Goal: Register for event/course

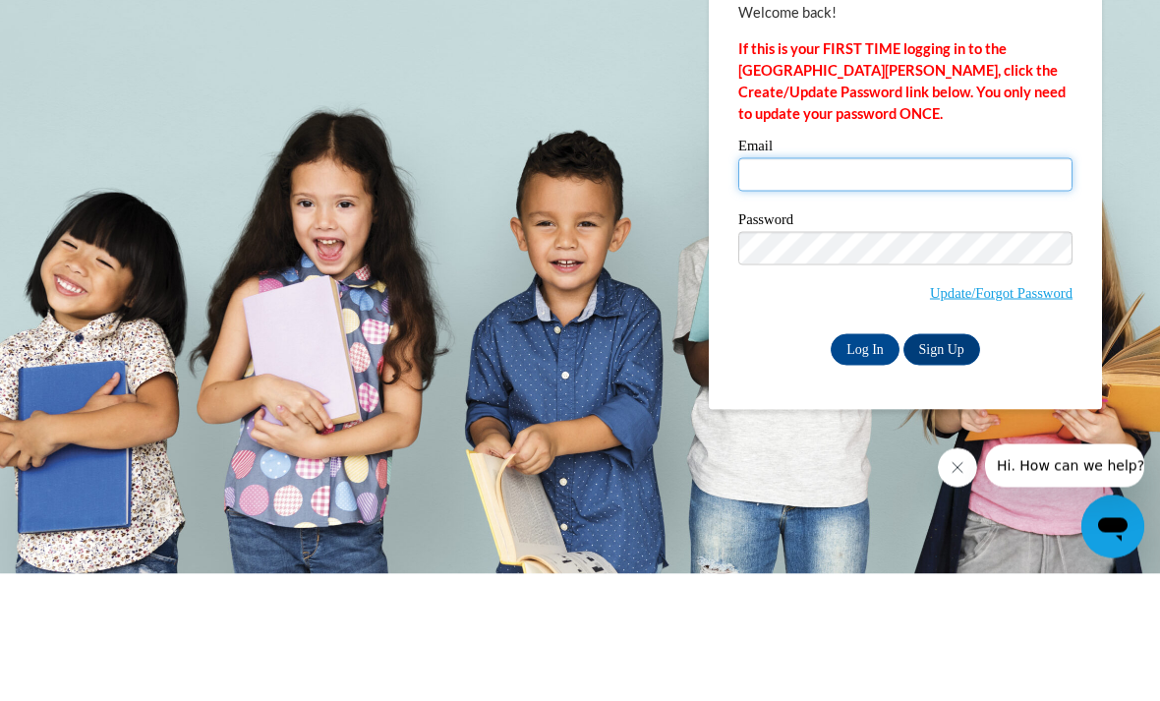
type input "pmcreynolds@gcbe.org"
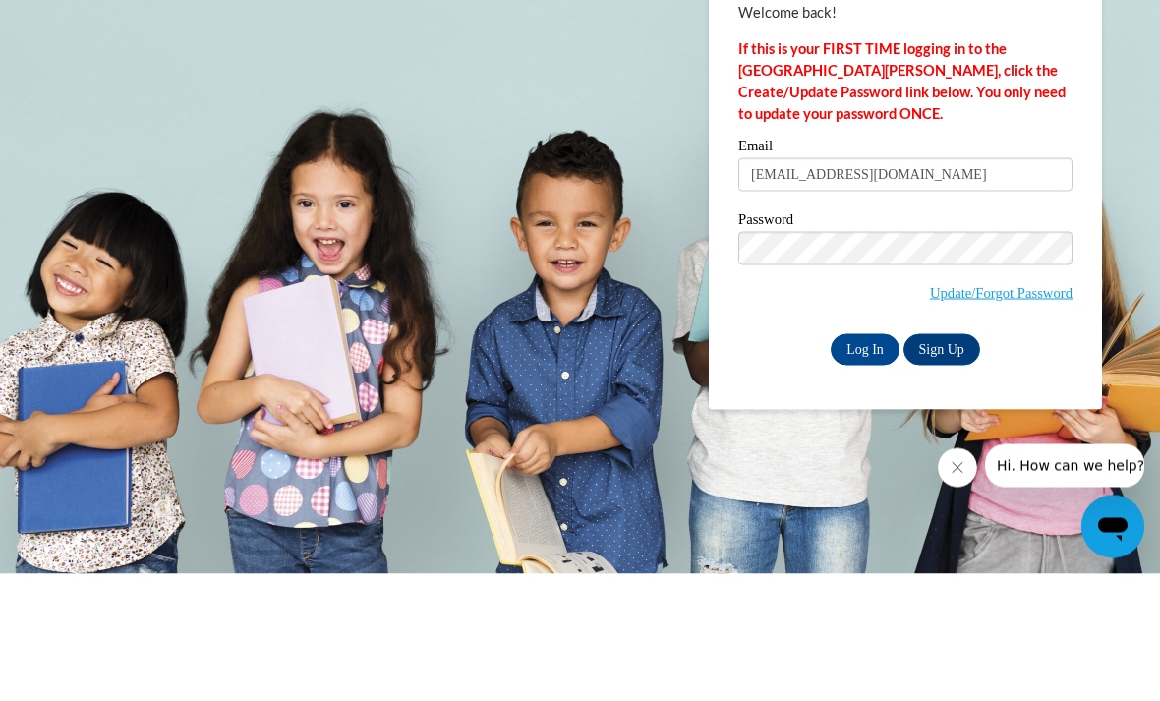
click at [865, 461] on input "Log In" at bounding box center [865, 476] width 69 height 31
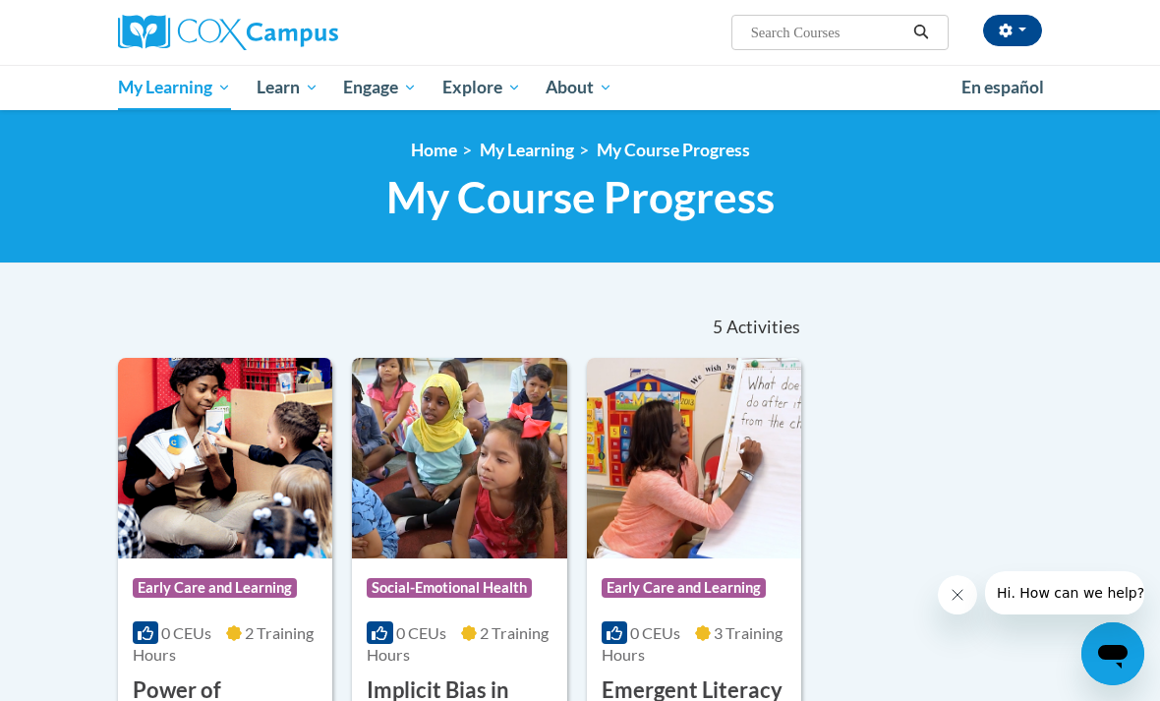
click at [839, 27] on input "Search..." at bounding box center [827, 33] width 157 height 24
type input "Mea"
click at [932, 30] on button "Search" at bounding box center [921, 33] width 29 height 24
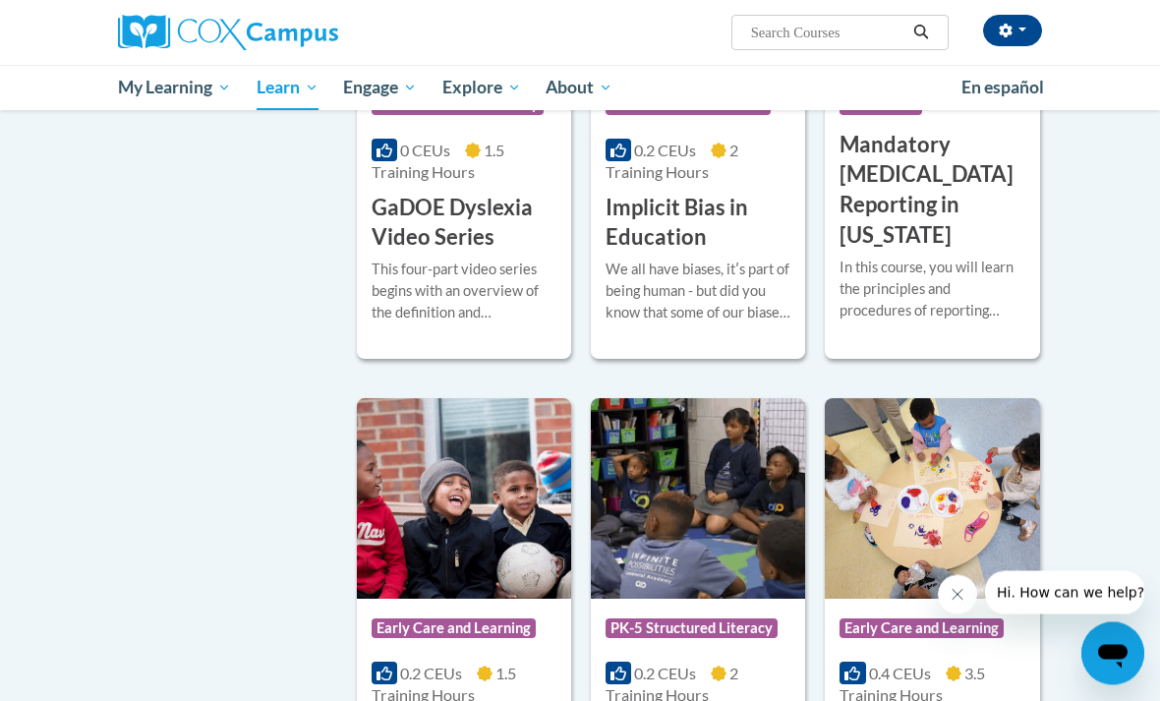
scroll to position [2987, 0]
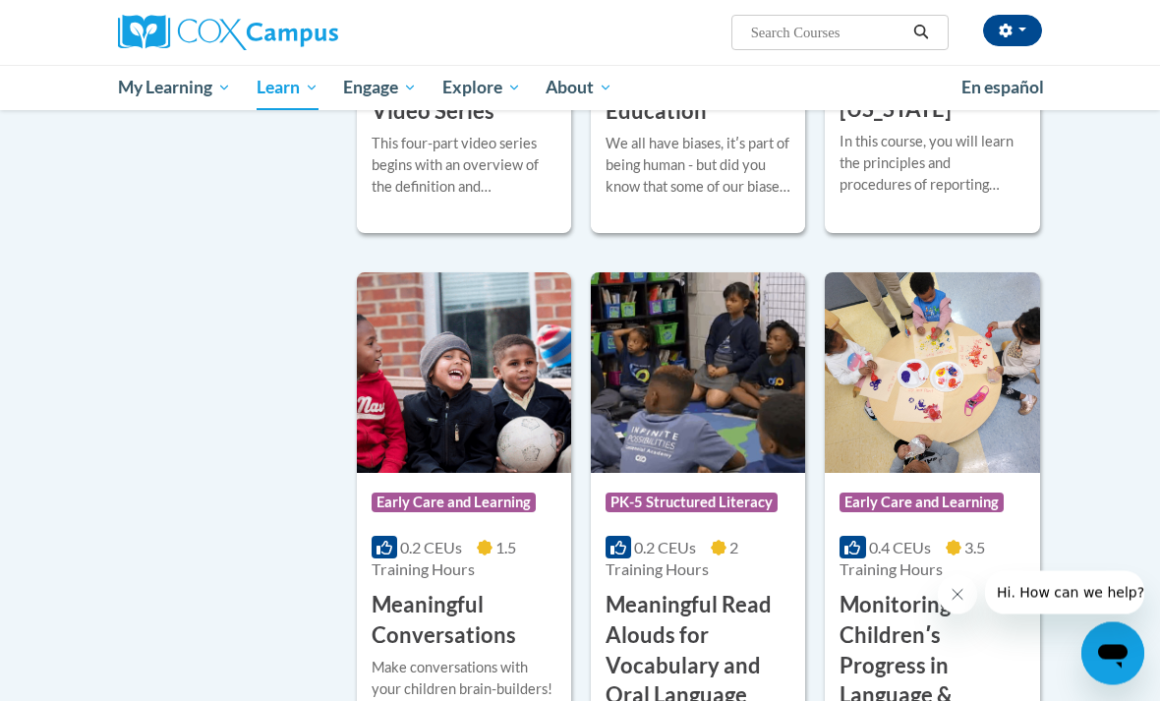
click at [510, 605] on h3 "Meaningful Conversations" at bounding box center [464, 621] width 185 height 61
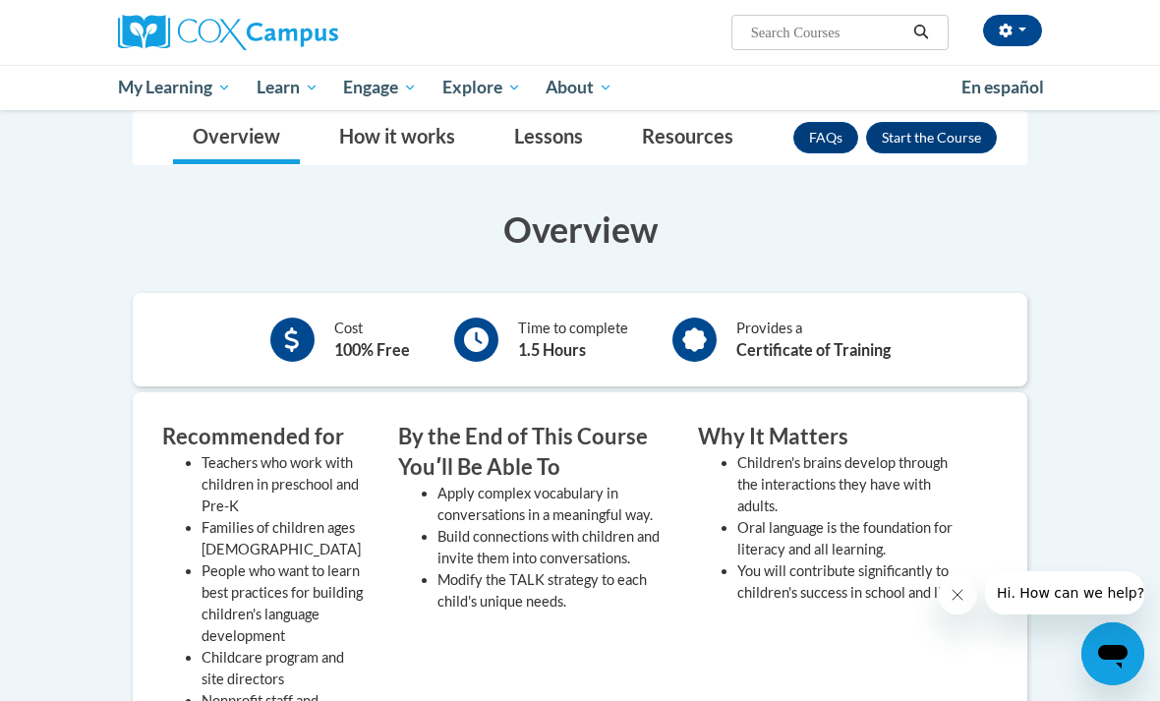
scroll to position [274, 0]
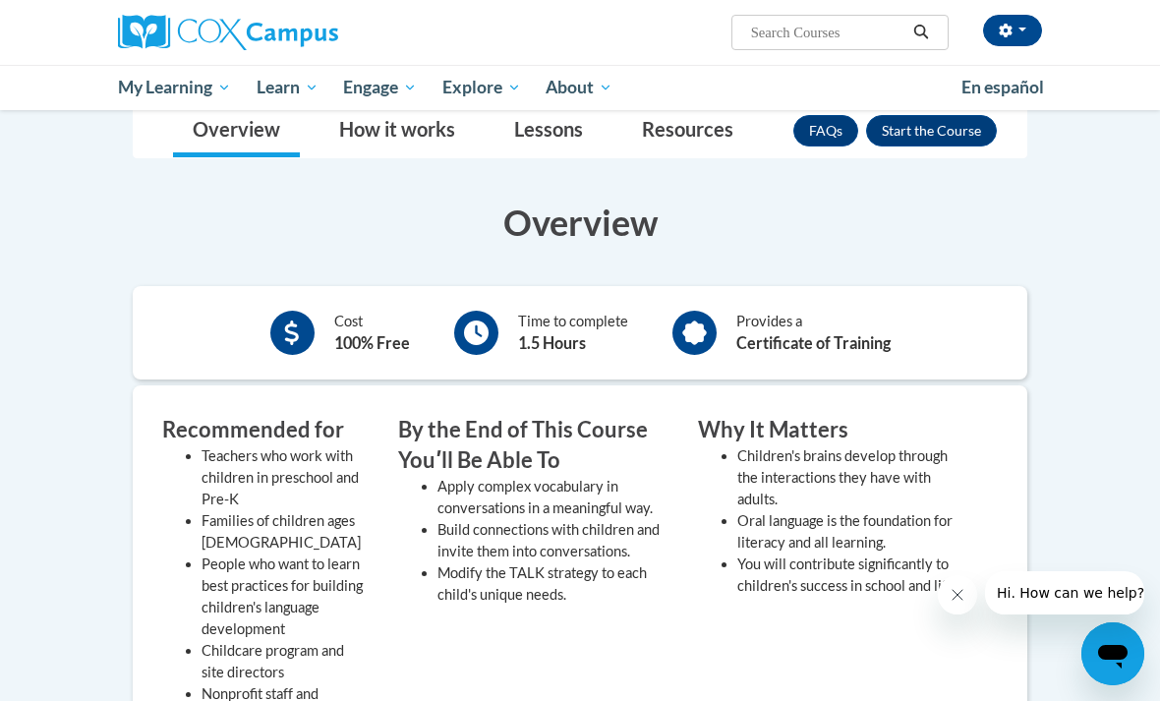
click at [934, 145] on button "Enroll" at bounding box center [931, 130] width 131 height 31
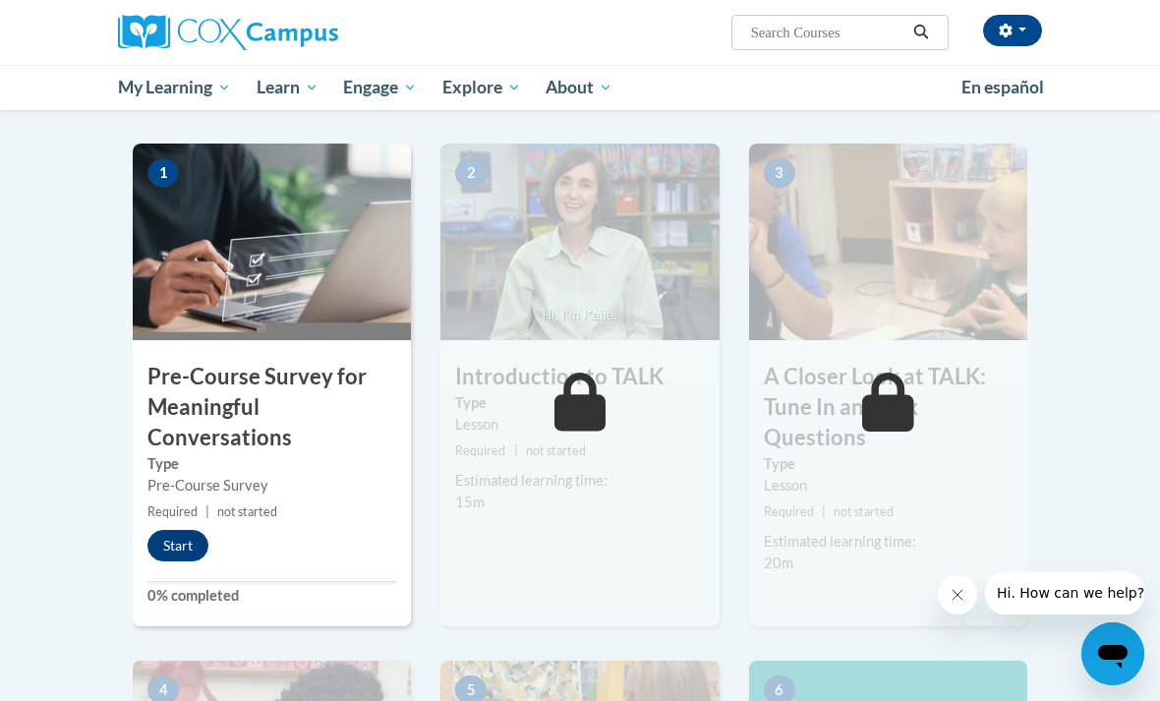
scroll to position [379, 0]
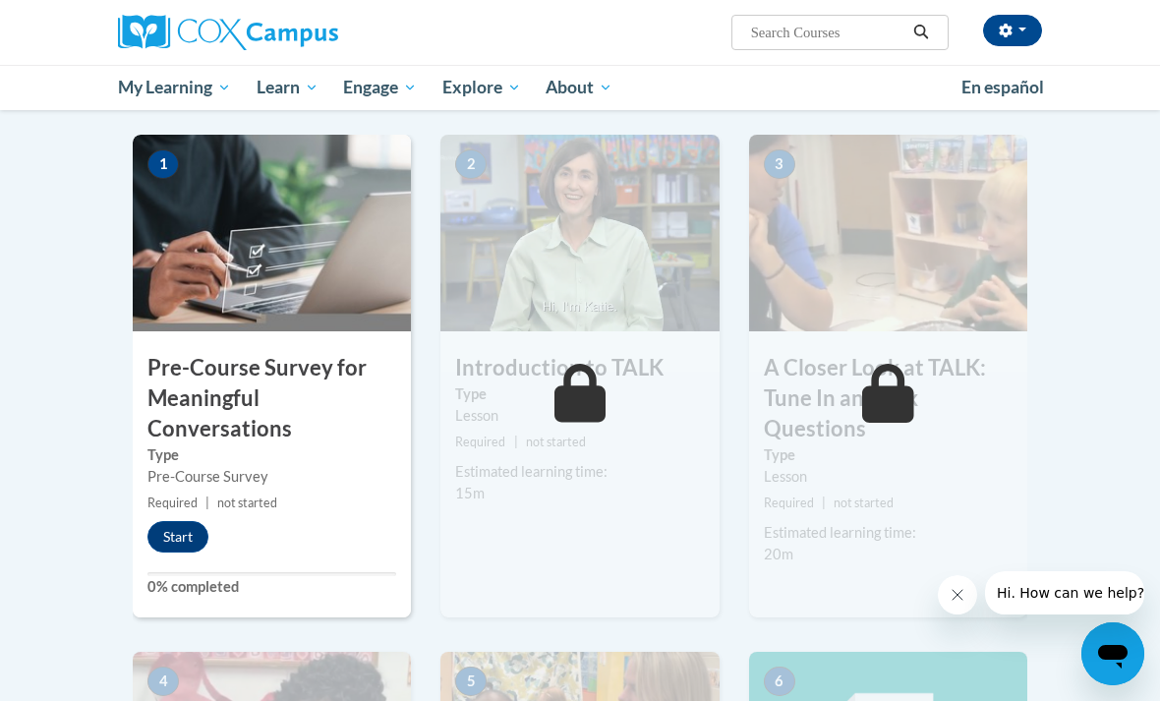
click at [180, 548] on button "Start" at bounding box center [177, 536] width 61 height 31
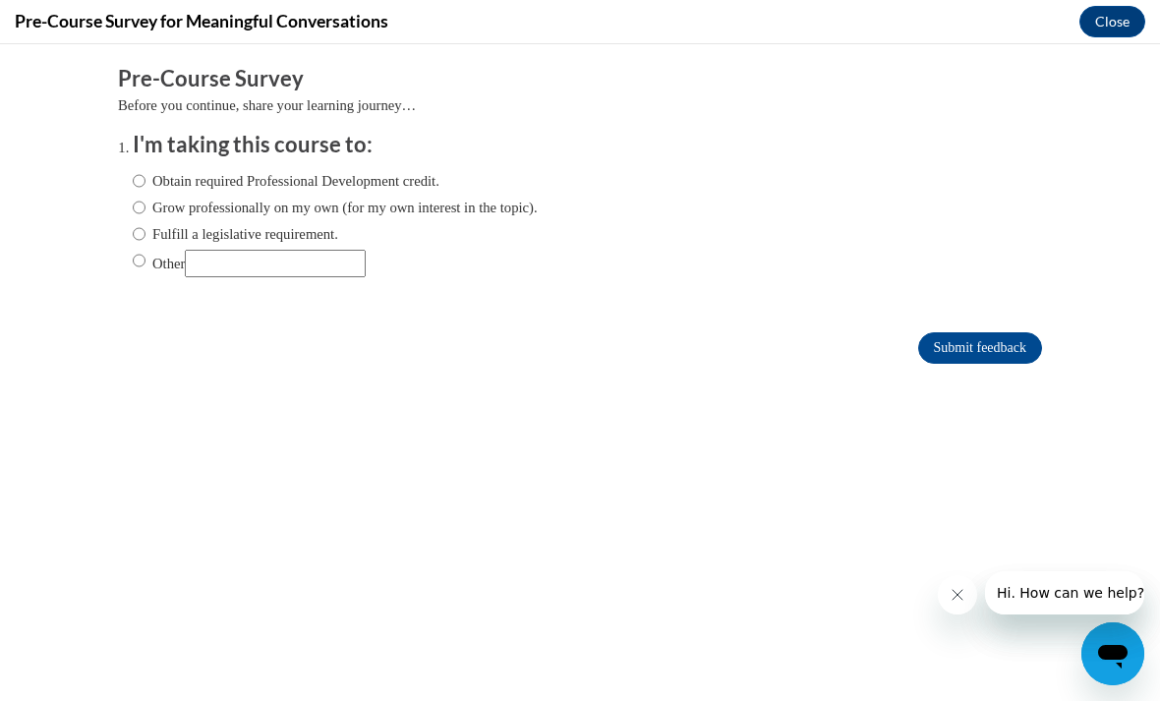
scroll to position [0, 0]
click at [256, 163] on div "Obtain required Professional Development credit. Grow professionally on my own …" at bounding box center [335, 223] width 405 height 127
click at [397, 185] on label "Obtain required Professional Development credit." at bounding box center [286, 181] width 307 height 22
click at [146, 185] on input "Obtain required Professional Development credit." at bounding box center [139, 181] width 13 height 22
radio input "true"
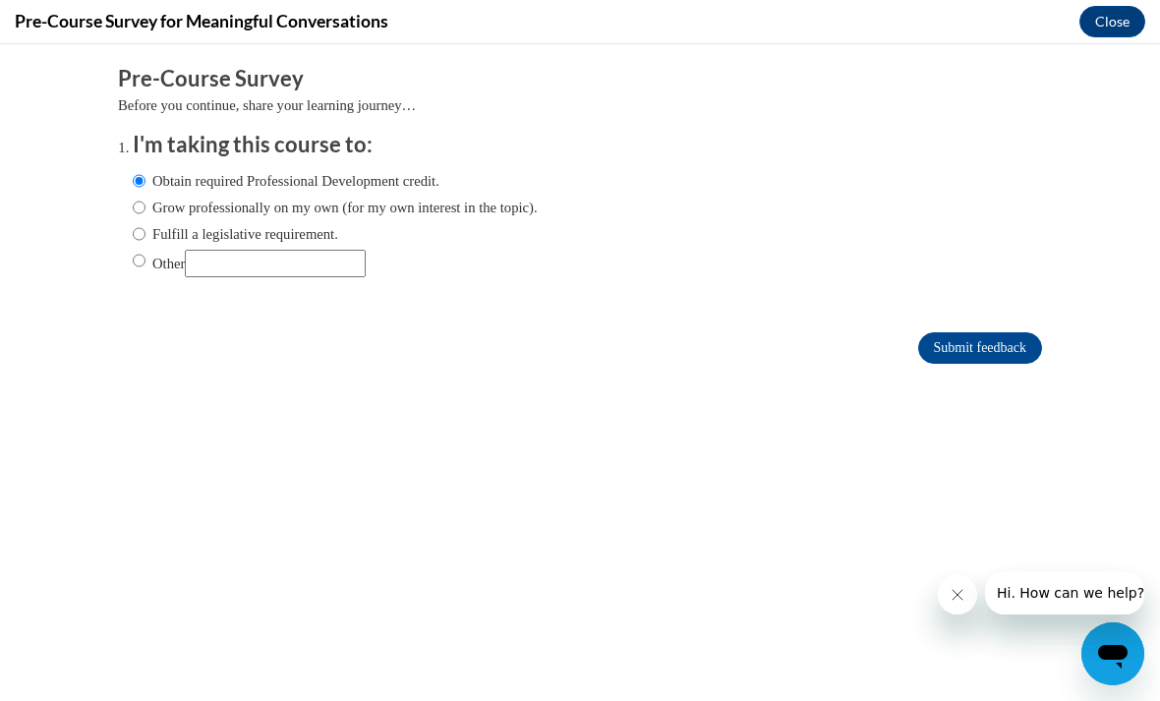
click at [1012, 358] on input "Submit feedback" at bounding box center [980, 347] width 124 height 31
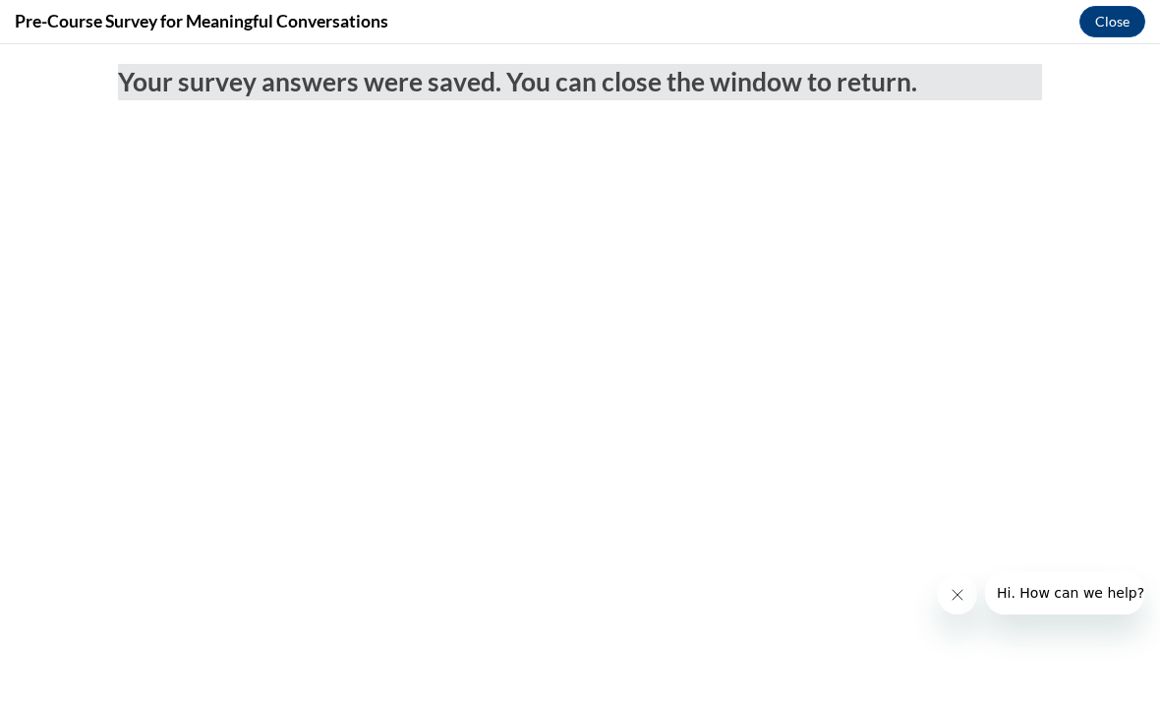
click at [1109, 16] on button "Close" at bounding box center [1113, 21] width 66 height 31
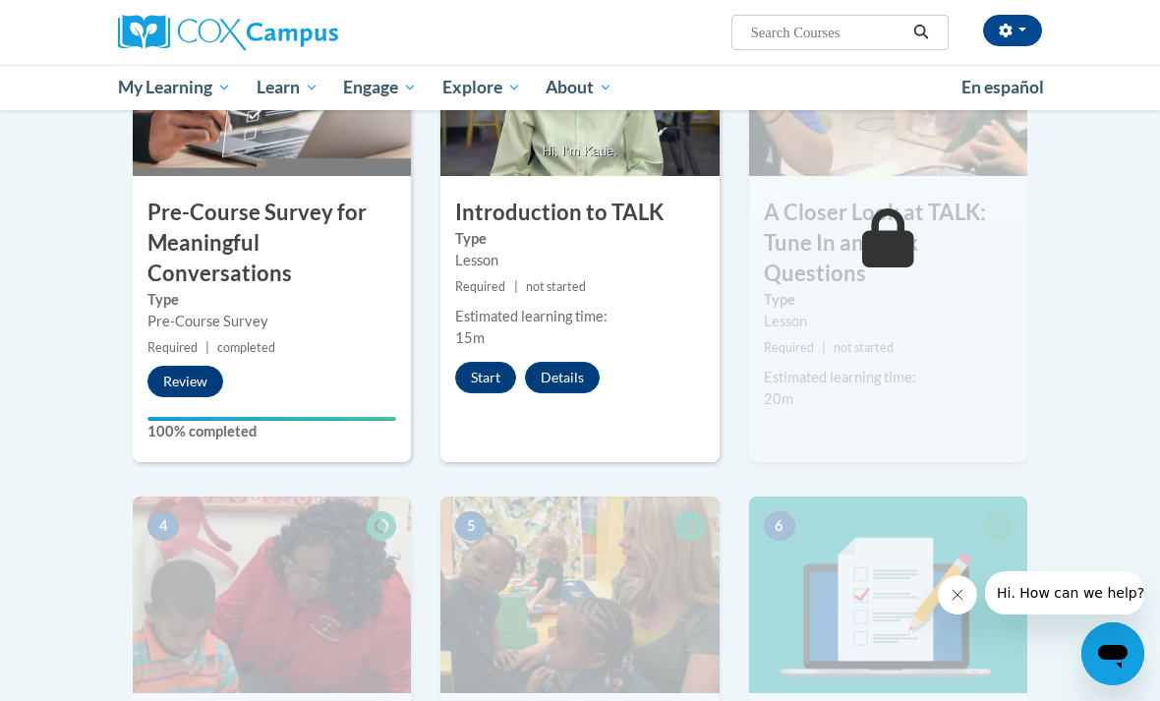
scroll to position [516, 0]
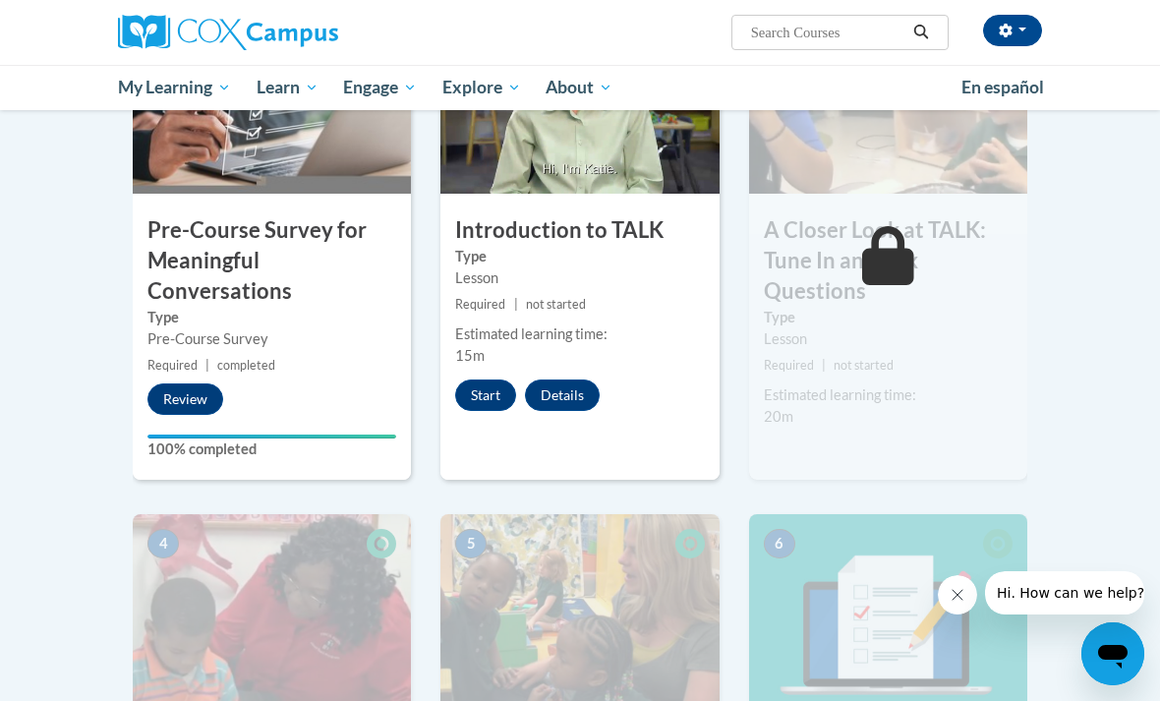
click at [494, 406] on button "Start" at bounding box center [485, 395] width 61 height 31
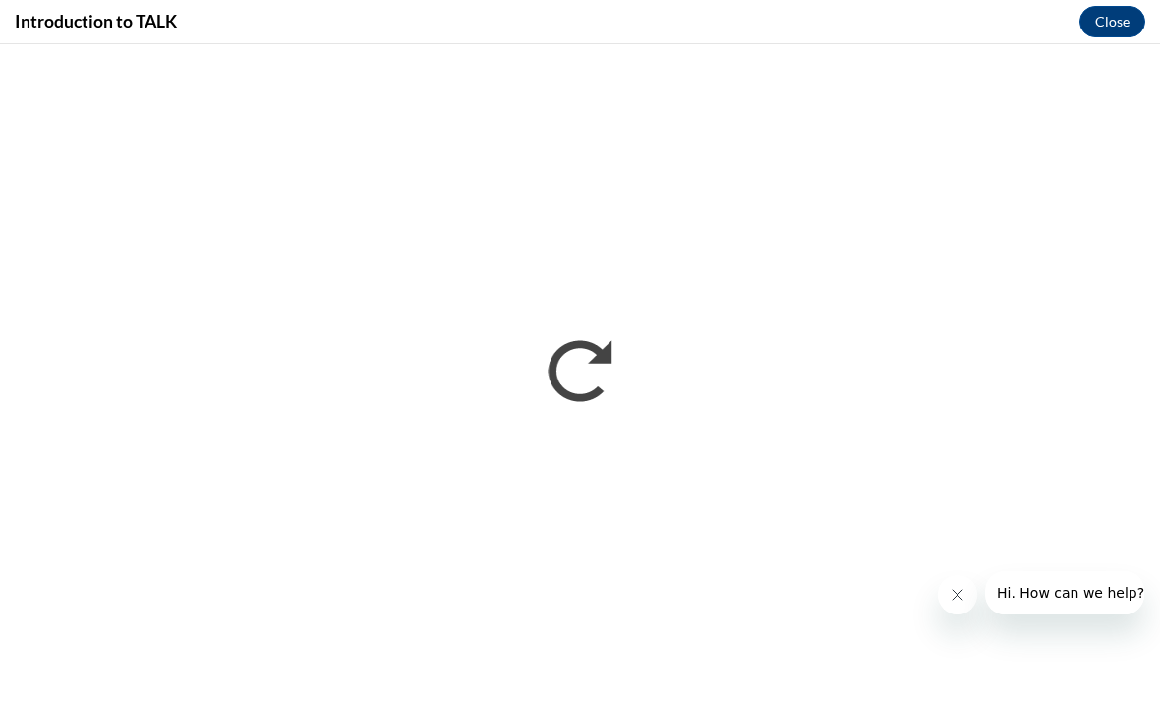
scroll to position [0, 0]
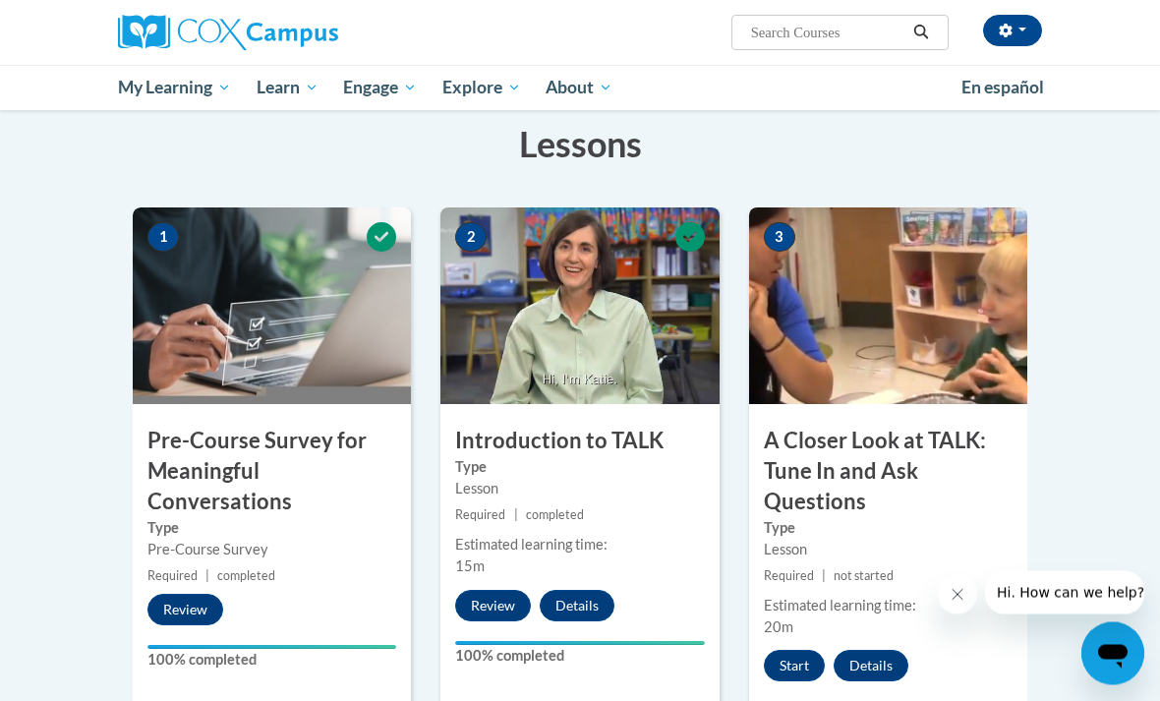
scroll to position [326, 0]
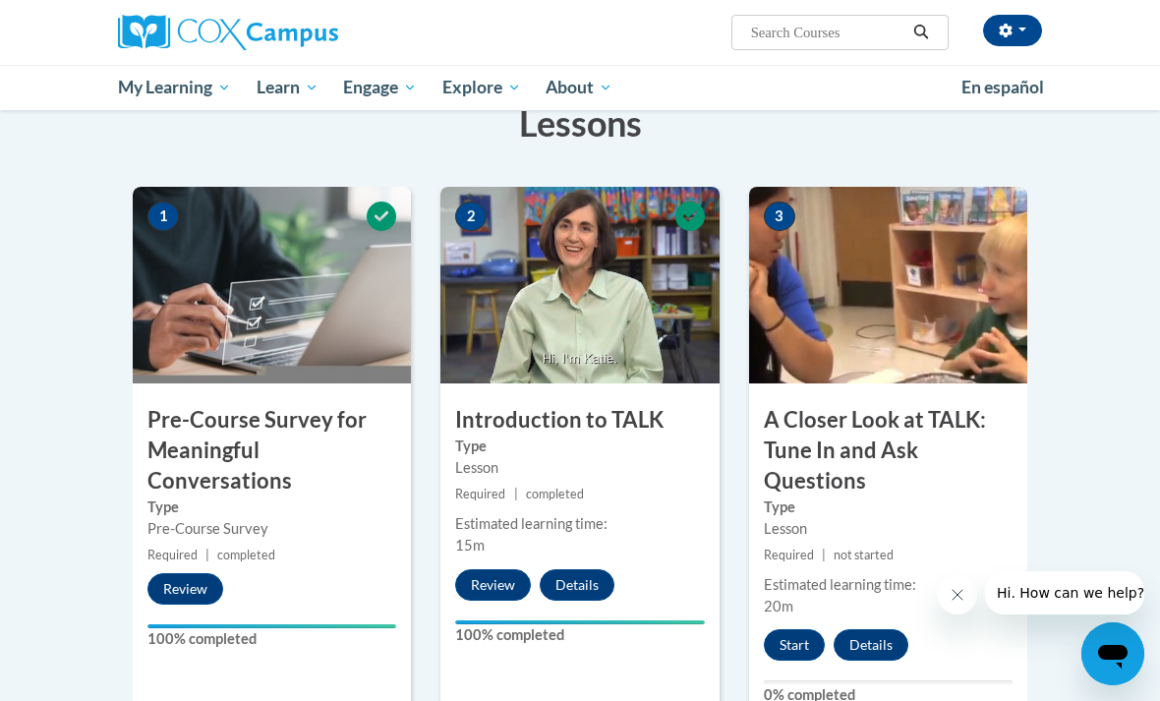
click at [794, 649] on button "Start" at bounding box center [794, 644] width 61 height 31
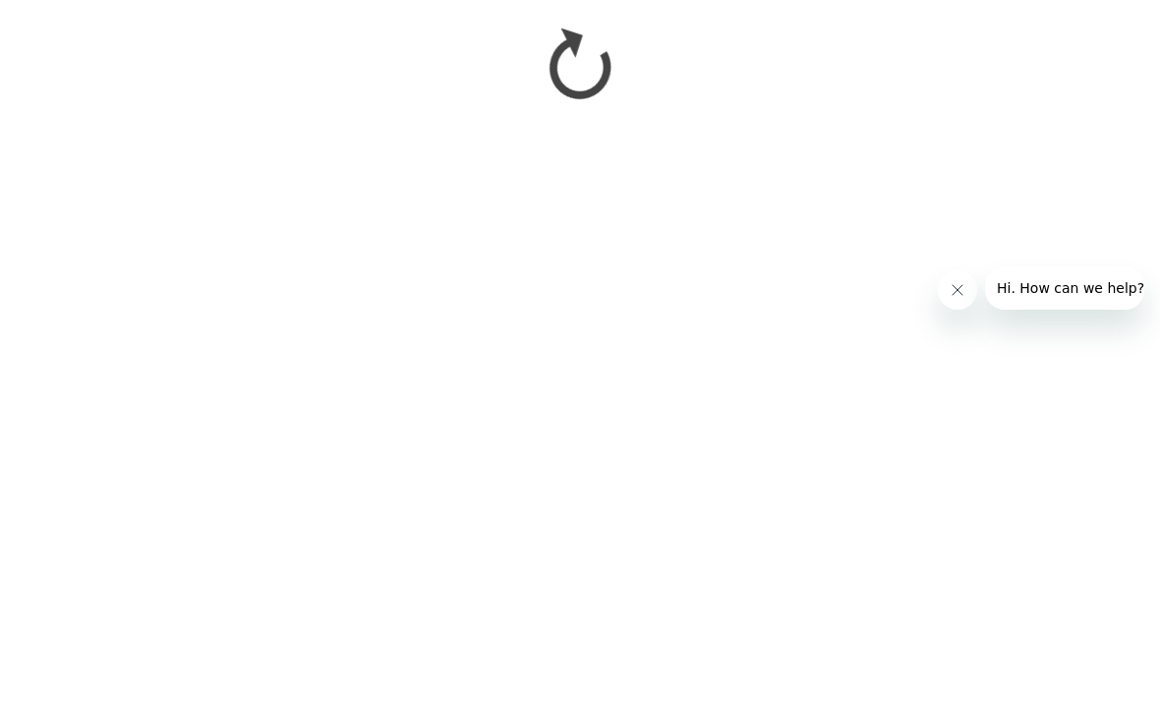
scroll to position [936, 0]
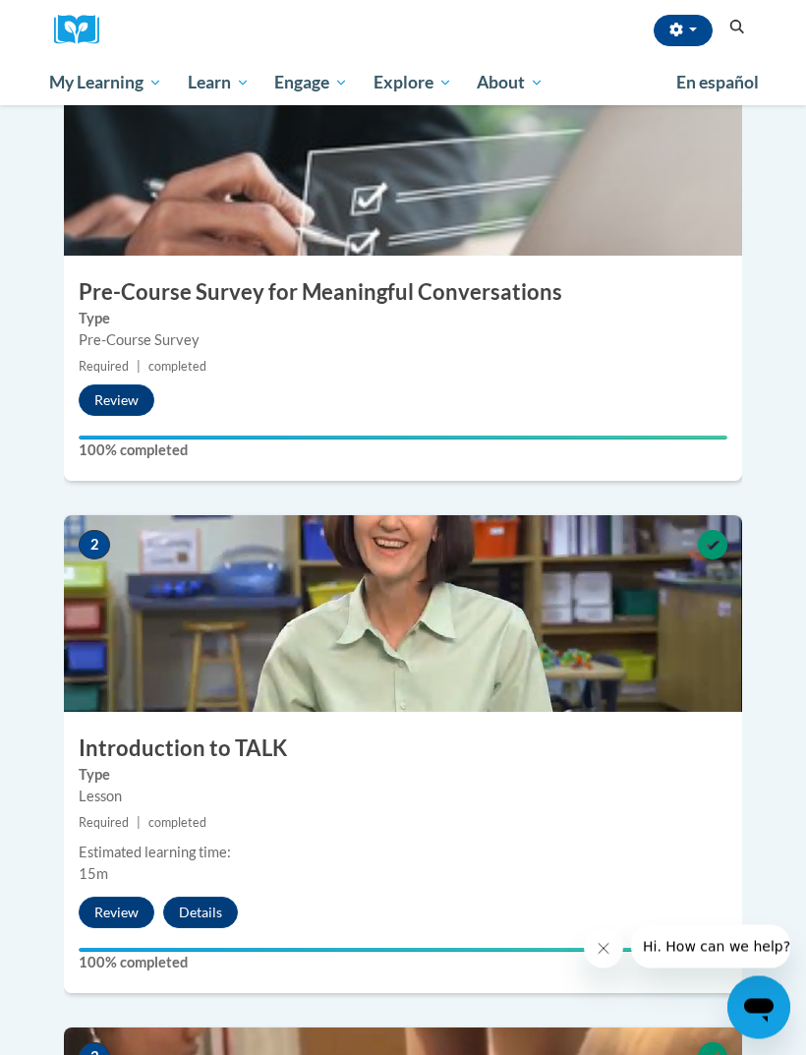
scroll to position [565, 0]
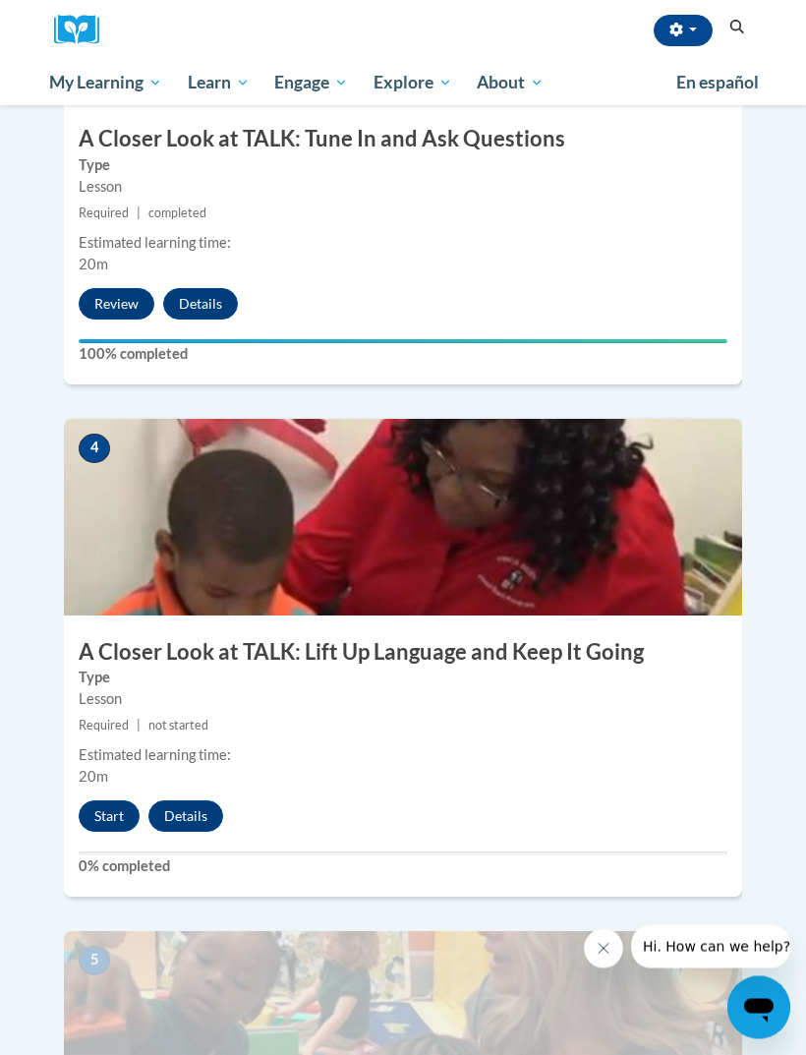
click at [105, 700] on button "Start" at bounding box center [109, 816] width 61 height 31
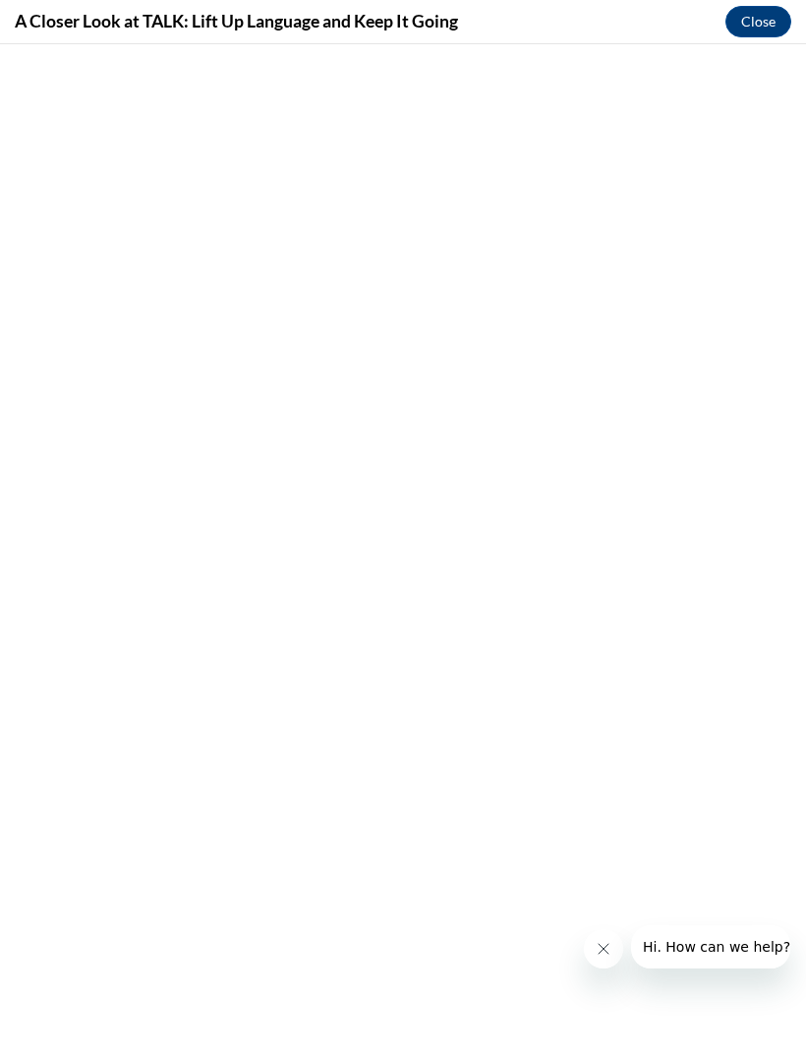
click at [761, 31] on button "Close" at bounding box center [759, 21] width 66 height 31
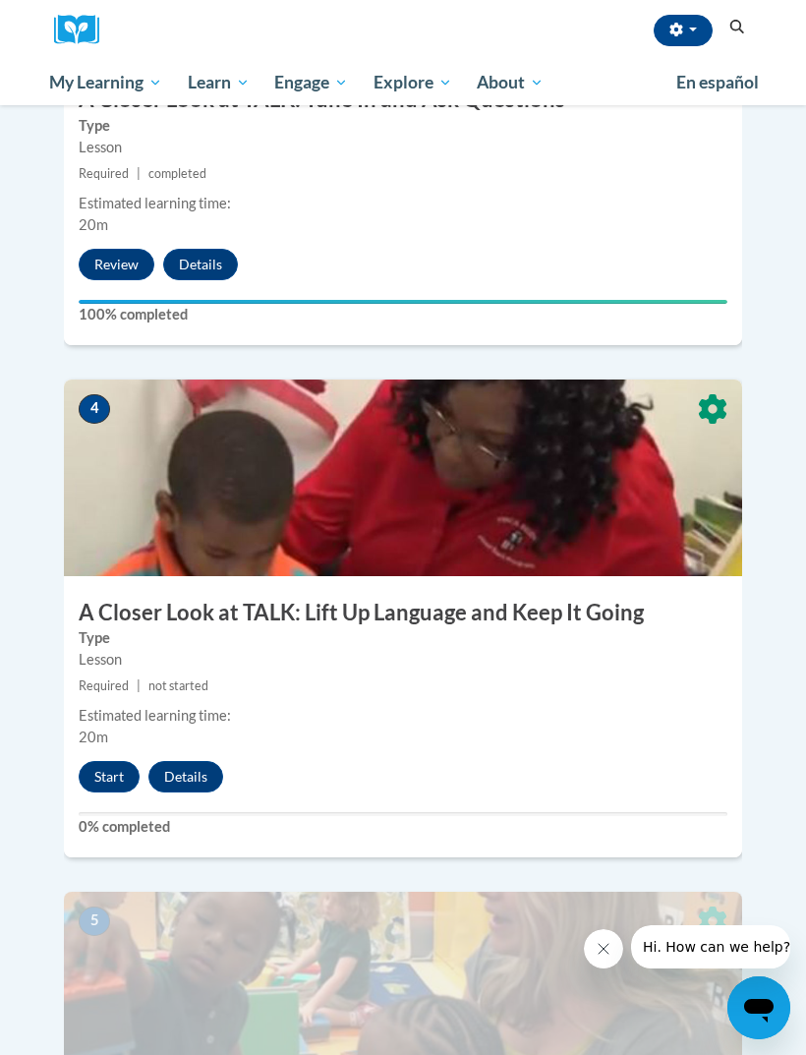
scroll to position [1731, 0]
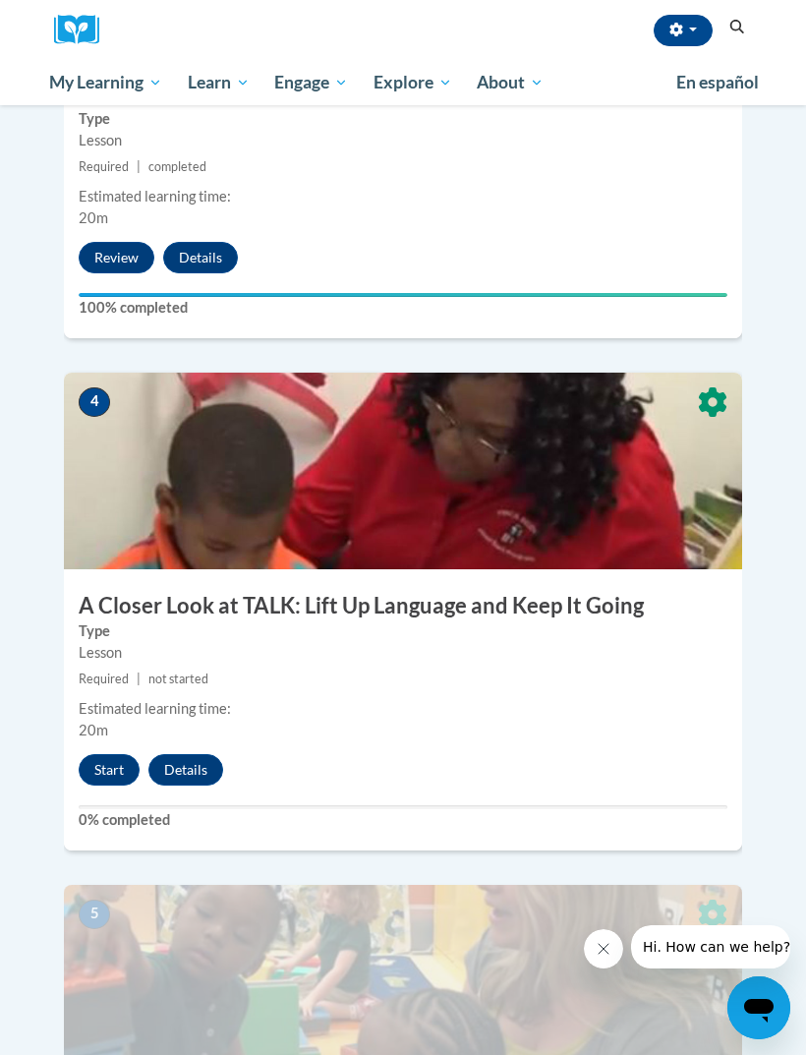
click at [94, 700] on button "Start" at bounding box center [109, 769] width 61 height 31
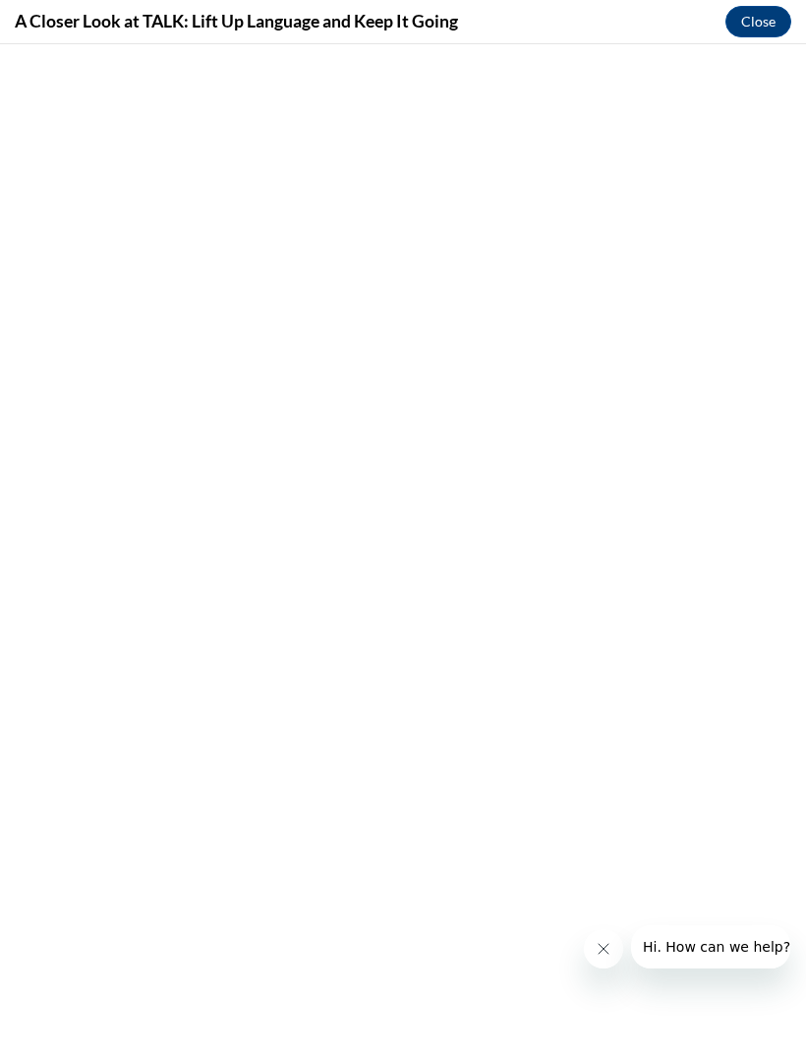
scroll to position [976, 0]
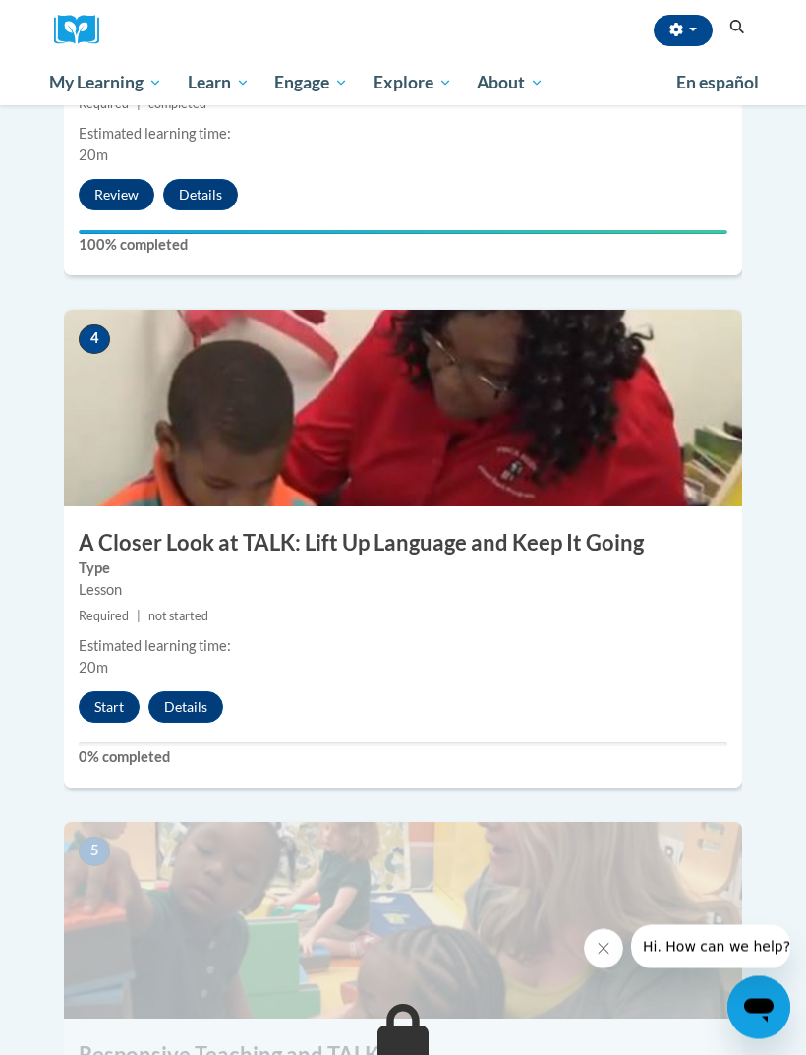
click at [104, 692] on button "Start" at bounding box center [109, 707] width 61 height 31
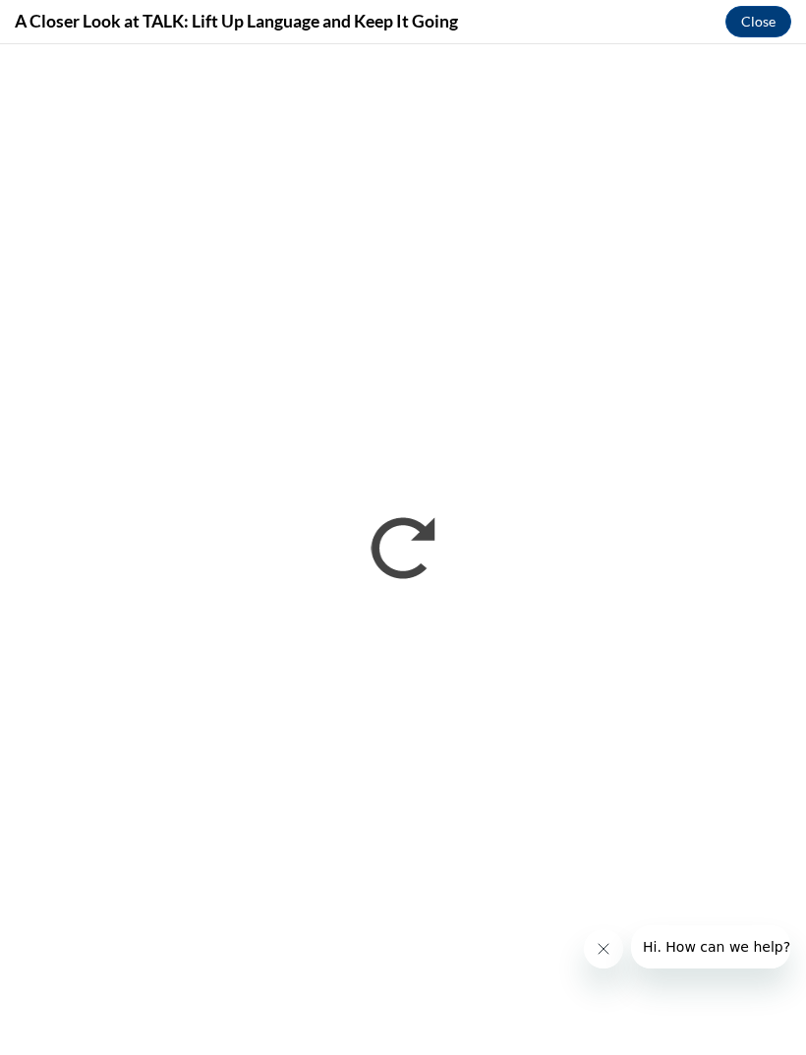
scroll to position [1856, 0]
